Goal: Task Accomplishment & Management: Use online tool/utility

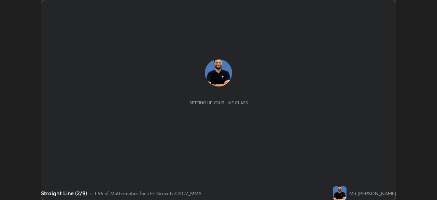
scroll to position [200, 437]
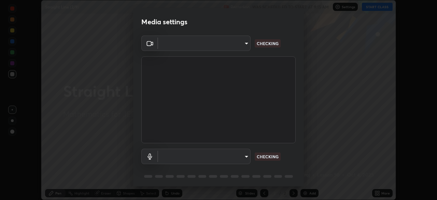
type input "f7d245abf0684c24fcfca86869c925f05e5e90ab47e824b3f573f0e27bb25b40"
type input "default"
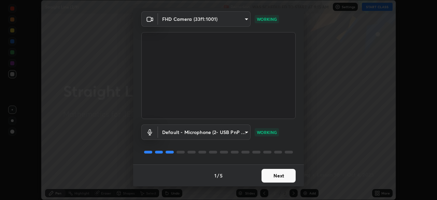
click at [275, 177] on button "Next" at bounding box center [279, 176] width 34 height 14
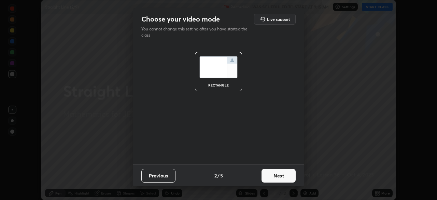
scroll to position [0, 0]
click at [276, 176] on button "Next" at bounding box center [279, 176] width 34 height 14
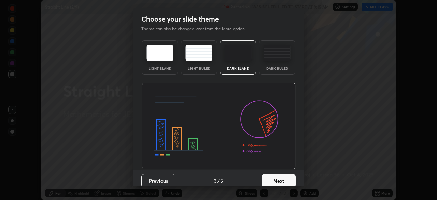
click at [276, 176] on button "Next" at bounding box center [279, 181] width 34 height 14
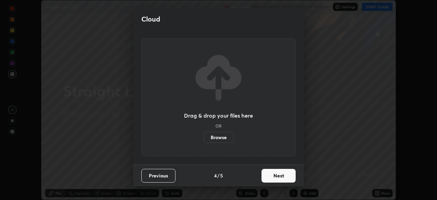
click at [283, 177] on button "Next" at bounding box center [279, 176] width 34 height 14
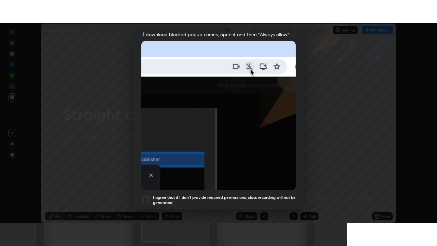
scroll to position [164, 0]
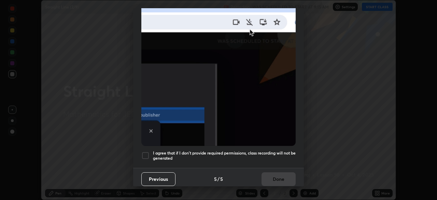
click at [273, 156] on h5 "I agree that if I don't provide required permissions, class recording will not …" at bounding box center [224, 155] width 143 height 11
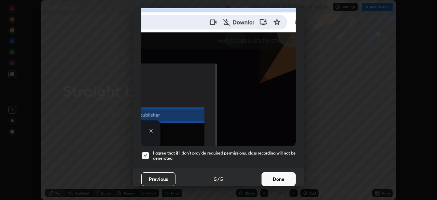
click at [278, 177] on button "Done" at bounding box center [279, 179] width 34 height 14
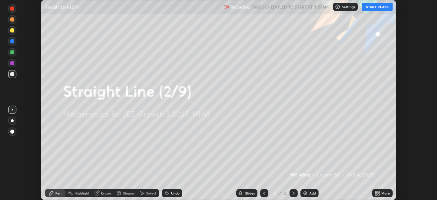
click at [380, 192] on div "More" at bounding box center [382, 193] width 20 height 8
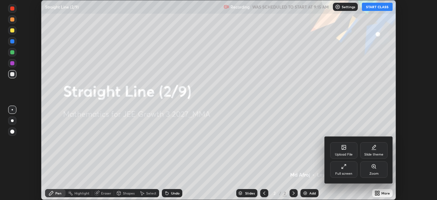
click at [346, 170] on div "Full screen" at bounding box center [343, 169] width 27 height 16
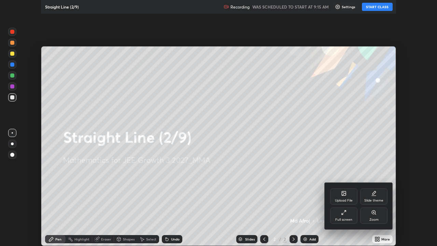
scroll to position [246, 437]
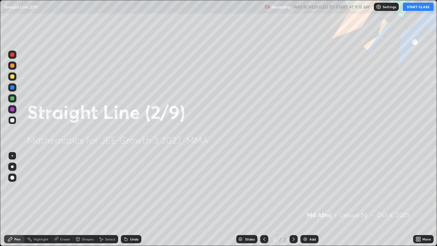
click at [409, 6] on button "START CLASS" at bounding box center [418, 7] width 31 height 8
click at [310, 200] on div "Add" at bounding box center [313, 238] width 6 height 3
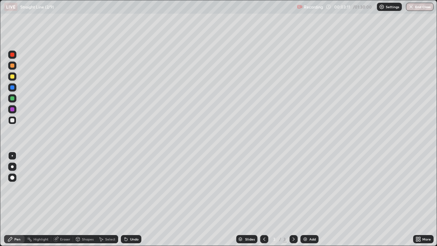
click at [13, 56] on div at bounding box center [12, 55] width 4 height 4
click at [14, 77] on div at bounding box center [12, 76] width 4 height 4
click at [62, 200] on div "Eraser" at bounding box center [65, 238] width 10 height 3
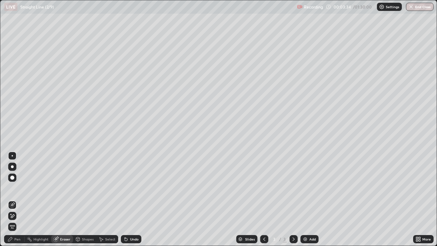
click at [14, 200] on div "Pen" at bounding box center [14, 239] width 20 height 8
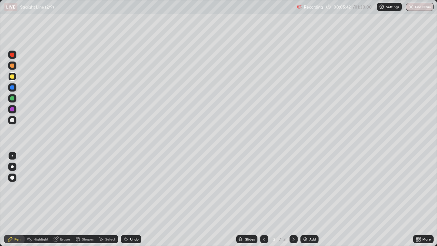
click at [130, 200] on div "Undo" at bounding box center [134, 238] width 9 height 3
click at [127, 200] on icon at bounding box center [125, 238] width 5 height 5
click at [134, 200] on div "Undo" at bounding box center [134, 238] width 9 height 3
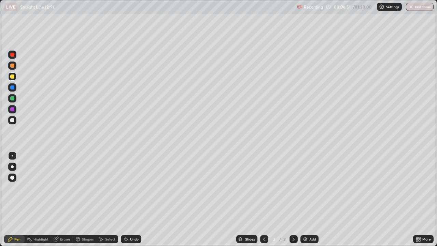
click at [133, 200] on div "Undo" at bounding box center [131, 239] width 20 height 8
click at [308, 200] on div "Add" at bounding box center [310, 239] width 18 height 8
click at [130, 200] on div "Undo" at bounding box center [134, 238] width 9 height 3
click at [12, 99] on div at bounding box center [12, 98] width 4 height 4
click at [304, 200] on img at bounding box center [305, 238] width 5 height 5
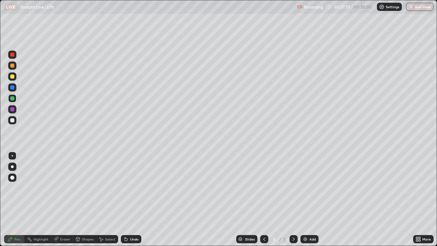
click at [134, 200] on div "Undo" at bounding box center [134, 238] width 9 height 3
click at [130, 200] on div "Undo" at bounding box center [134, 238] width 9 height 3
click at [263, 200] on icon at bounding box center [264, 238] width 2 height 3
click at [290, 200] on div at bounding box center [294, 239] width 8 height 8
click at [308, 200] on div "Add" at bounding box center [310, 239] width 18 height 8
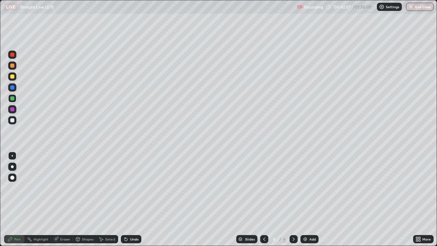
click at [13, 78] on div at bounding box center [12, 76] width 4 height 4
click at [125, 200] on icon at bounding box center [125, 237] width 1 height 1
click at [125, 200] on icon at bounding box center [126, 239] width 3 height 3
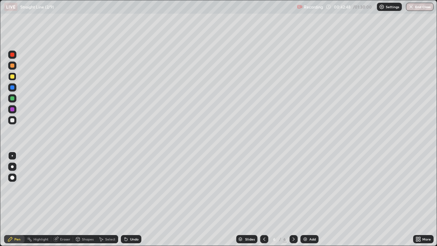
click at [130, 200] on div "Undo" at bounding box center [134, 238] width 9 height 3
click at [129, 200] on div "Undo" at bounding box center [131, 239] width 20 height 8
click at [306, 200] on img at bounding box center [305, 238] width 5 height 5
click at [414, 7] on button "End Class" at bounding box center [420, 7] width 28 height 8
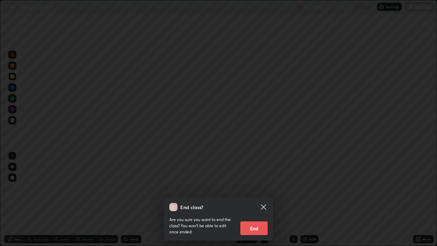
click at [263, 200] on button "End" at bounding box center [253, 228] width 27 height 14
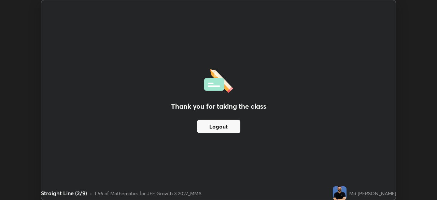
scroll to position [200, 437]
